Goal: Communication & Community: Answer question/provide support

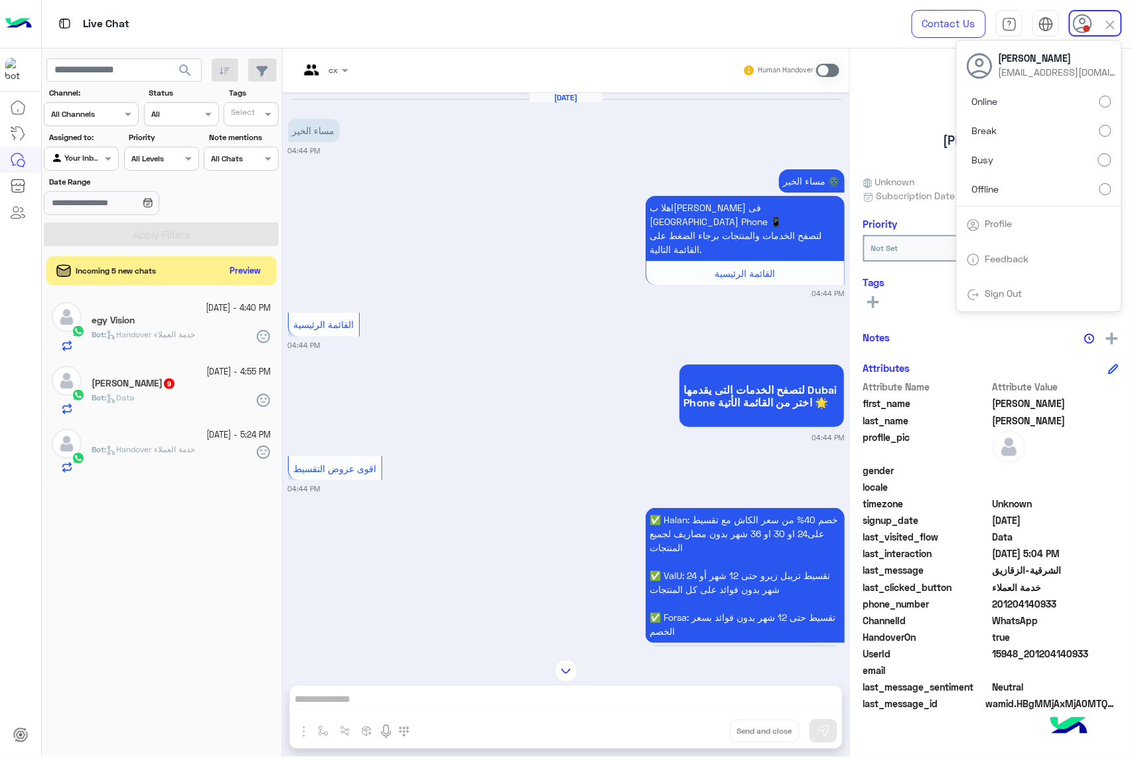
scroll to position [2276, 0]
